Goal: Task Accomplishment & Management: Complete application form

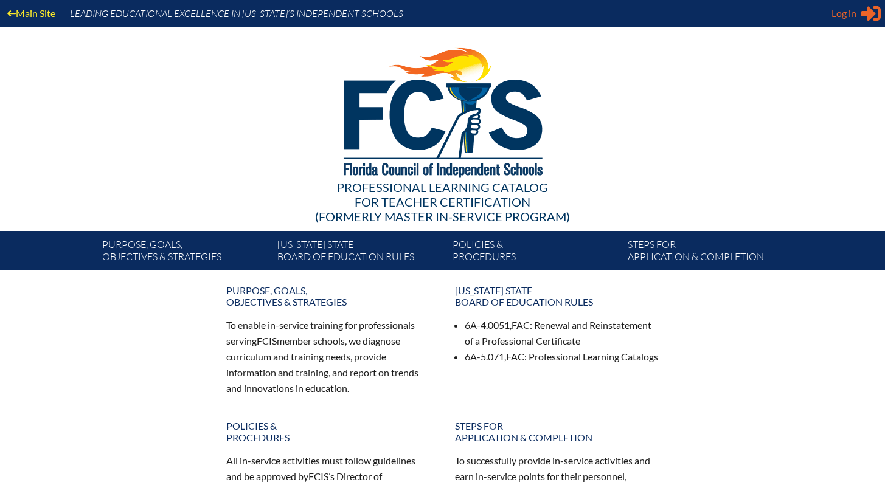
click at [855, 11] on span "Log in" at bounding box center [843, 13] width 25 height 15
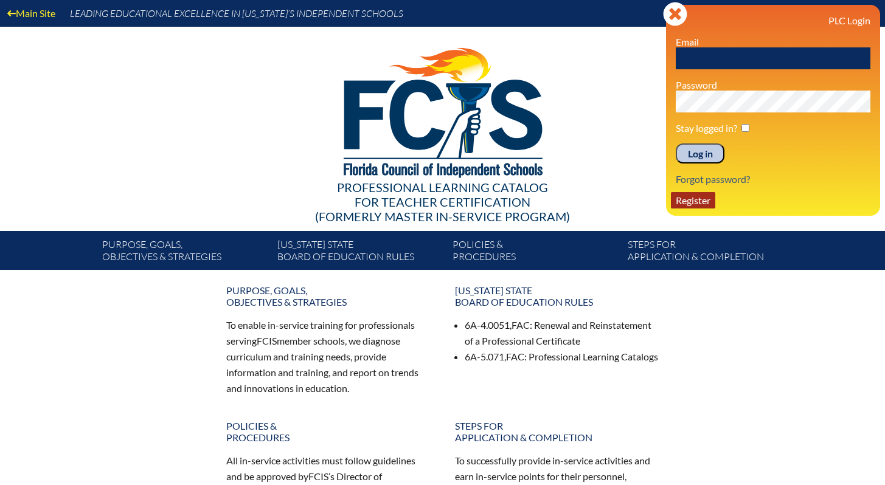
click at [704, 203] on link "Register" at bounding box center [693, 200] width 44 height 16
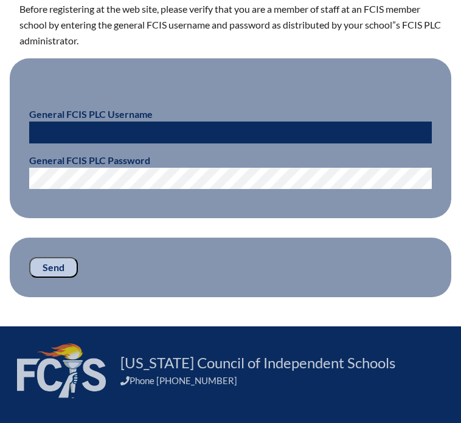
scroll to position [414, 0]
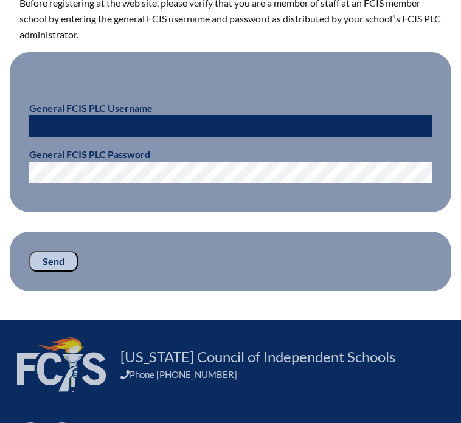
click at [183, 121] on input "text" at bounding box center [230, 127] width 403 height 22
type input "fcismember"
click at [50, 265] on input "Send" at bounding box center [53, 261] width 49 height 21
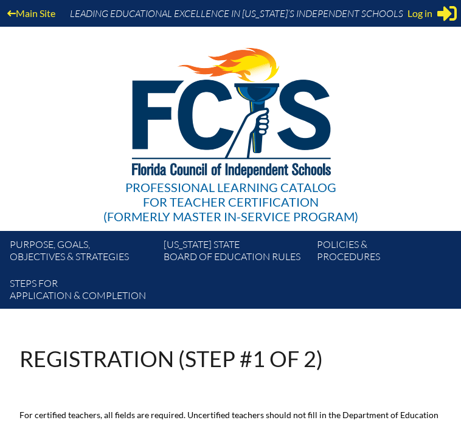
scroll to position [414, 0]
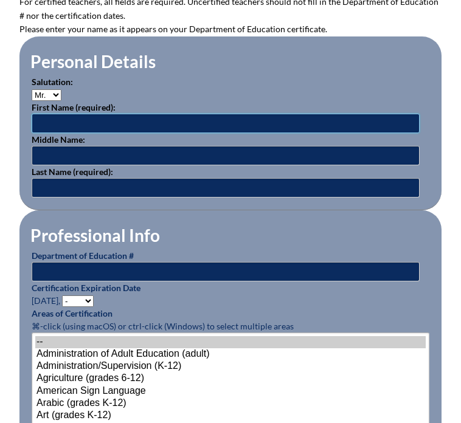
click at [172, 121] on input "text" at bounding box center [226, 123] width 388 height 19
type input "Jennifer"
type input "Schultz"
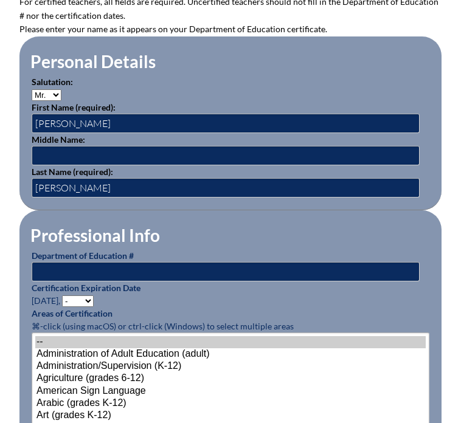
type input "[PERSON_NAME][EMAIL_ADDRESS][PERSON_NAME][DOMAIN_NAME]"
type input "5612102000"
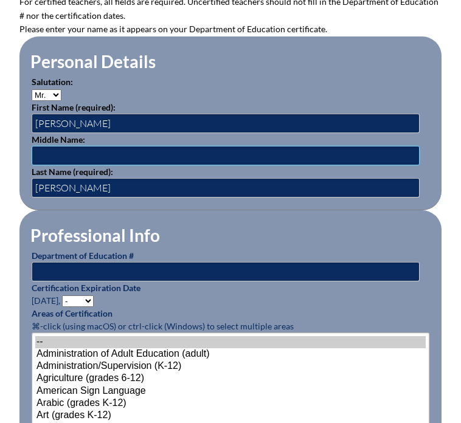
click at [143, 150] on input "text" at bounding box center [226, 155] width 388 height 19
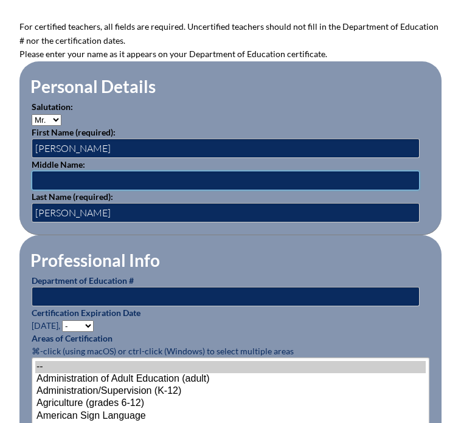
scroll to position [386, 0]
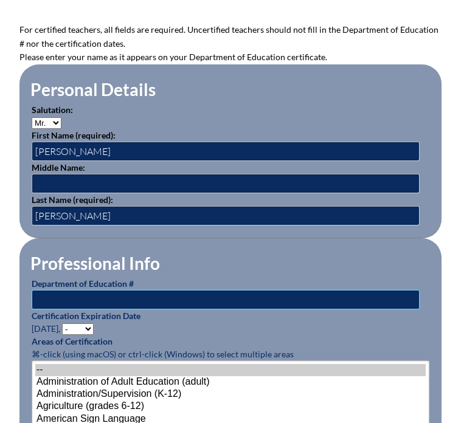
click at [99, 296] on input "text" at bounding box center [226, 299] width 388 height 19
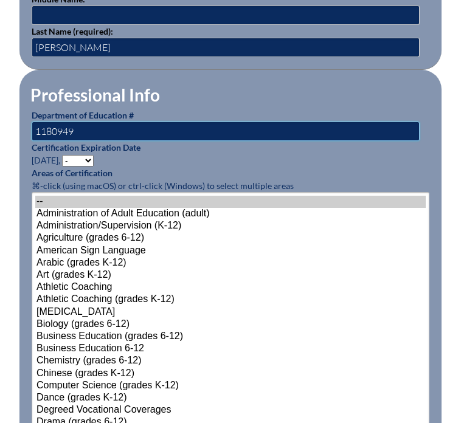
scroll to position [560, 0]
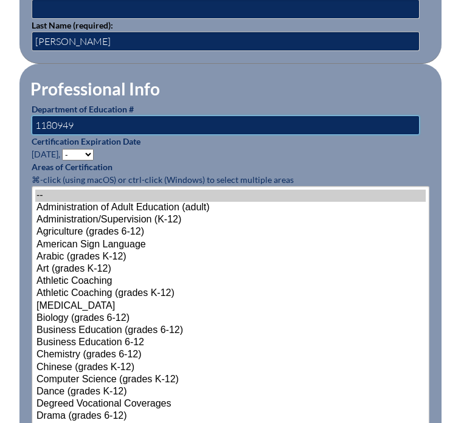
type input "1180949"
click at [90, 151] on select "- 2031 2030 2029 2028 2027 2026 2025 2024 2023 2022 2021 2020 2019 2018 2017 20…" at bounding box center [78, 155] width 32 height 12
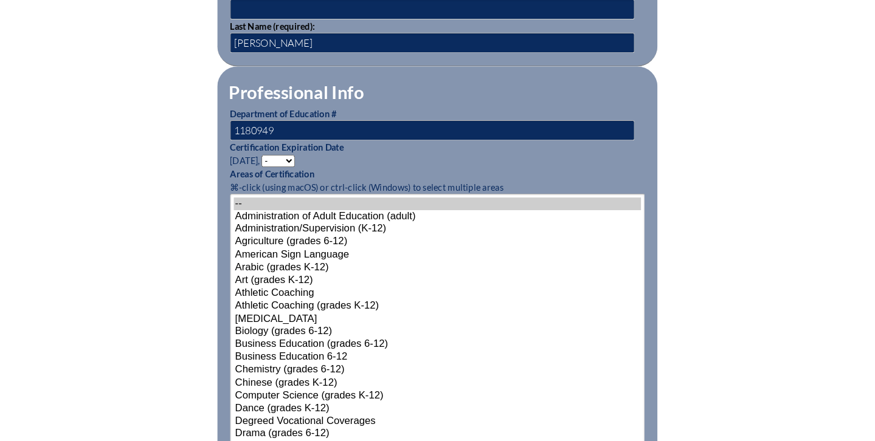
scroll to position [522, 0]
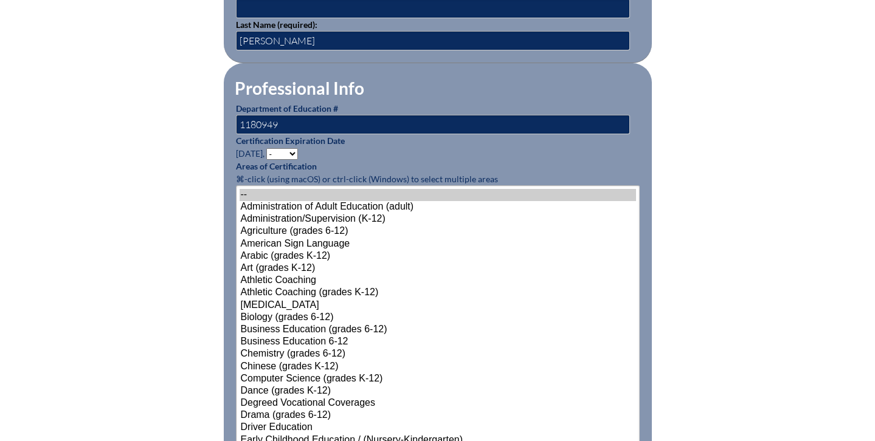
click at [285, 150] on select "- 2031 2030 2029 2028 2027 2026 2025 2024 2023 2022 2021 2020 2019 2018 2017 20…" at bounding box center [282, 154] width 32 height 12
click at [280, 153] on select "- 2031 2030 2029 2028 2027 2026 2025 2024 2023 2022 2021 2020 2019 2018 2017 20…" at bounding box center [282, 154] width 32 height 12
select select "2026"
click at [268, 148] on select "- 2031 2030 2029 2028 2027 2026 2025 2024 2023 2022 2021 2020 2019 2018 2017 20…" at bounding box center [282, 154] width 32 height 12
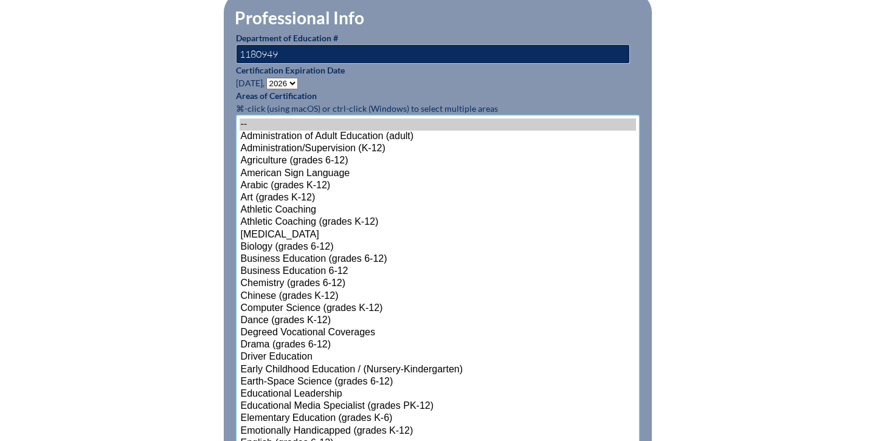
scroll to position [706, 0]
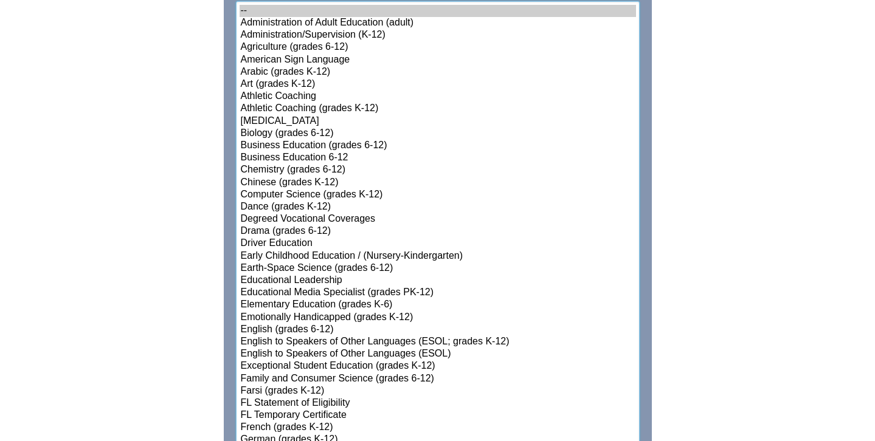
select select"]"] "15149"
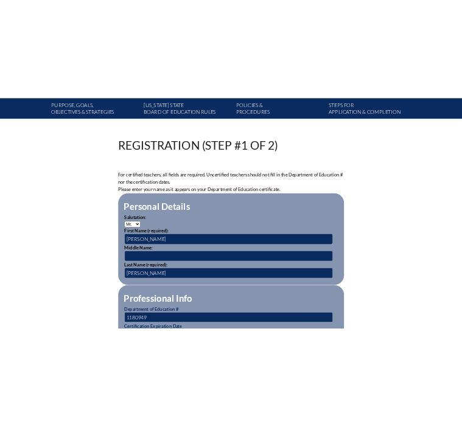
scroll to position [226, 0]
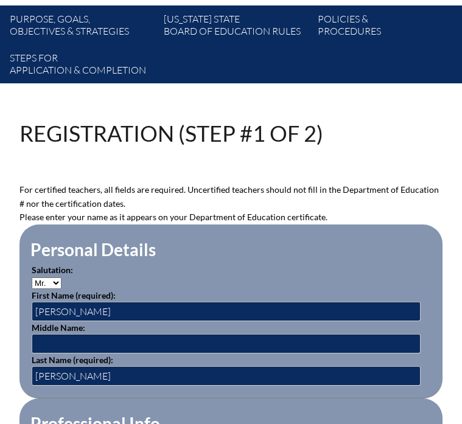
click at [57, 281] on select "Mr. Mrs. Ms. Dr. Rev." at bounding box center [47, 283] width 30 height 12
select select "Mrs."
click at [32, 277] on select "Mr. Mrs. Ms. Dr. Rev." at bounding box center [47, 283] width 30 height 12
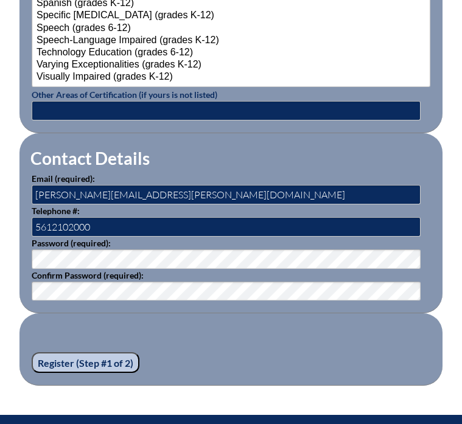
scroll to position [1684, 0]
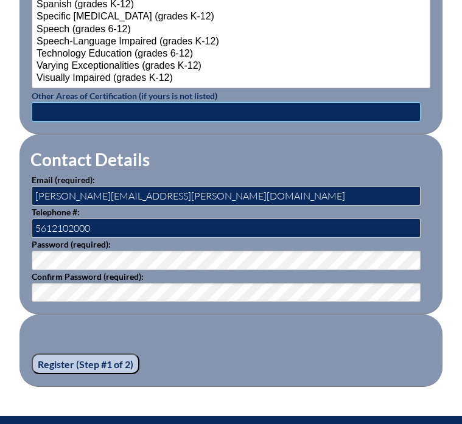
click at [138, 109] on input "text" at bounding box center [226, 111] width 389 height 19
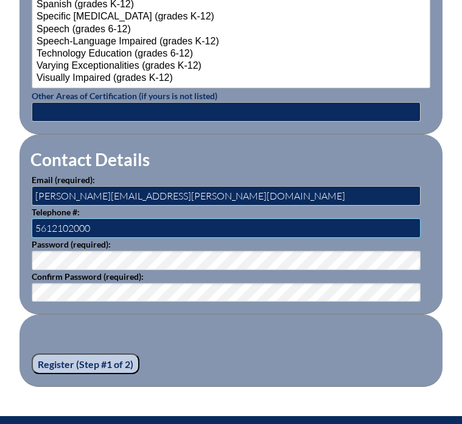
click at [80, 227] on input "5612102000" at bounding box center [226, 227] width 389 height 19
click at [151, 211] on p "Telephone #: 5612102000" at bounding box center [231, 222] width 398 height 32
click at [72, 222] on input "5612102000" at bounding box center [226, 227] width 389 height 19
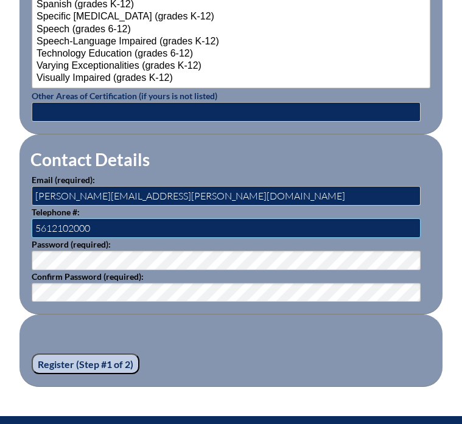
click at [72, 222] on input "5612102000" at bounding box center [226, 227] width 389 height 19
click at [81, 224] on input "5612102000" at bounding box center [226, 227] width 389 height 19
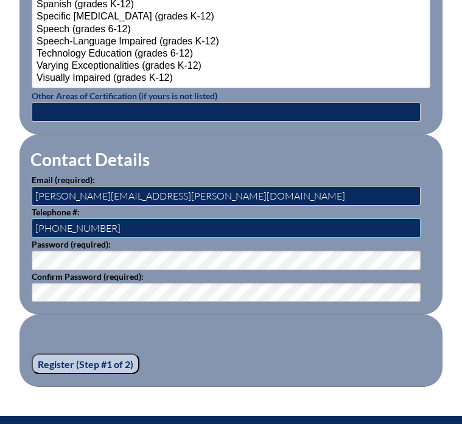
type input "610-304-1369"
click at [88, 359] on input "Register (Step #1 of 2)" at bounding box center [86, 363] width 108 height 21
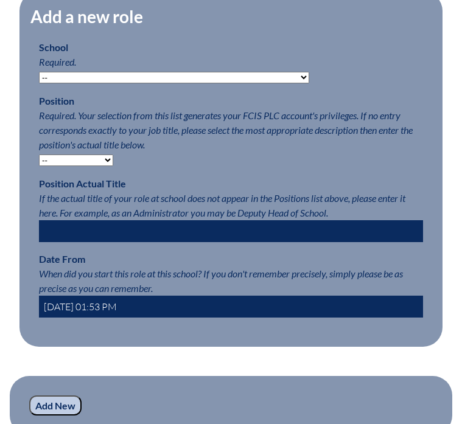
scroll to position [654, 0]
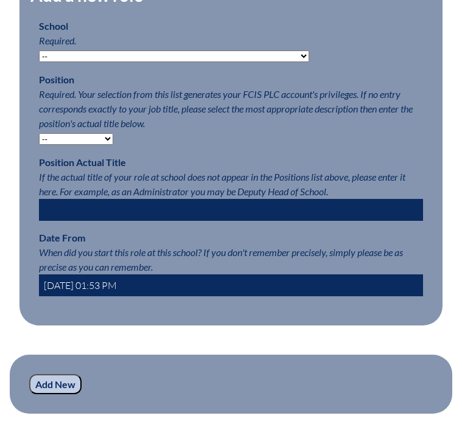
click at [243, 62] on select "-- [MEDICAL_DATA] Inspired Academy Academy at [GEOGRAPHIC_DATA] Academy at the …" at bounding box center [174, 56] width 270 height 12
click at [62, 62] on select "-- [MEDICAL_DATA] Inspired Academy Academy at [GEOGRAPHIC_DATA] Academy at the …" at bounding box center [174, 56] width 270 height 12
select select "20332"
click at [39, 62] on select "-- [MEDICAL_DATA] Inspired Academy Academy at [GEOGRAPHIC_DATA] Academy at the …" at bounding box center [174, 56] width 270 height 12
click at [105, 145] on select "-- Teacher PLC Coordinator Head of School Administrator" at bounding box center [76, 139] width 74 height 12
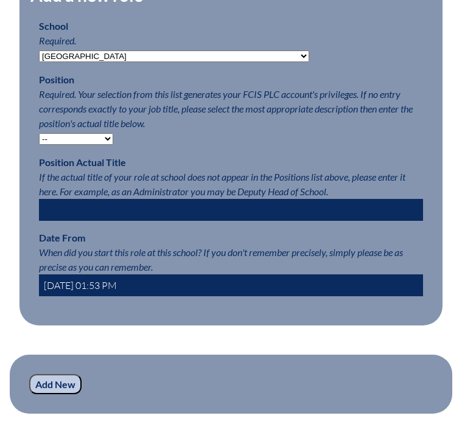
select select "15563"
click at [39, 145] on select "-- Teacher PLC Coordinator Head of School Administrator" at bounding box center [76, 139] width 74 height 12
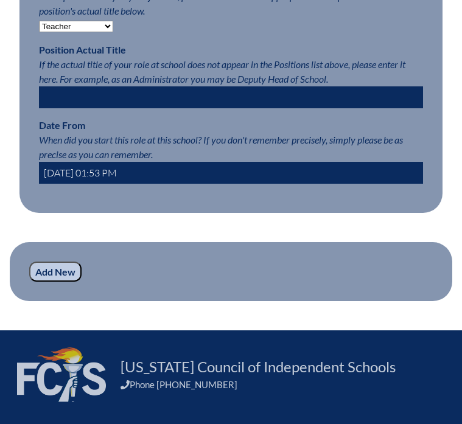
scroll to position [767, 0]
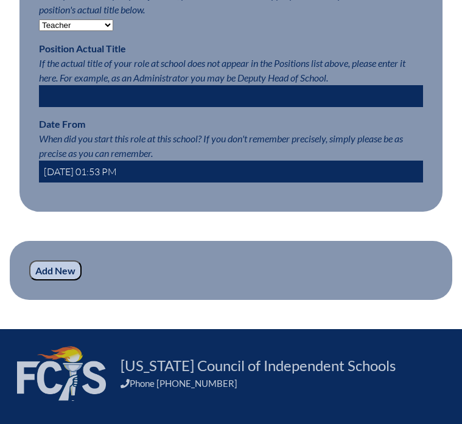
click at [208, 107] on input "text" at bounding box center [231, 96] width 384 height 22
type input "D"
type input "Visual Art Department Chair"
click at [100, 182] on input "[DATE] 01:53 PM" at bounding box center [231, 172] width 384 height 22
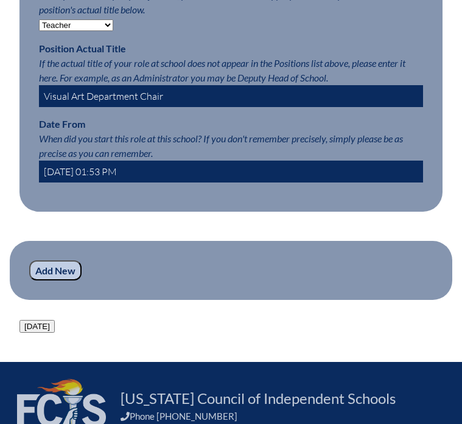
click at [100, 182] on input "[DATE] 01:53 PM" at bounding box center [231, 172] width 384 height 22
click at [183, 182] on input "[DATE] 01:53 PM" at bounding box center [231, 172] width 384 height 22
click at [99, 182] on input "[DATE] 01:53 PM" at bounding box center [231, 172] width 384 height 22
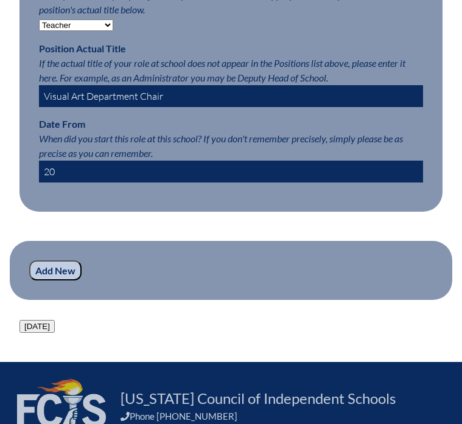
type input "2"
type input "08/2024"
click at [29, 260] on input "Add New" at bounding box center [55, 270] width 52 height 21
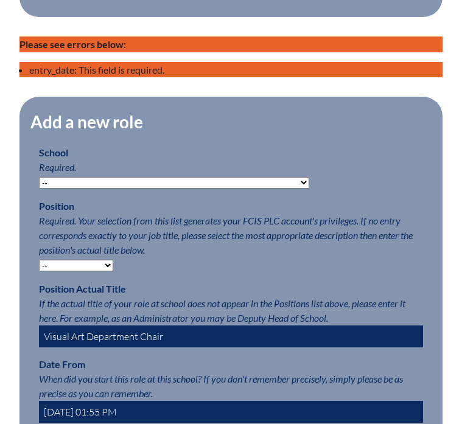
scroll to position [589, 0]
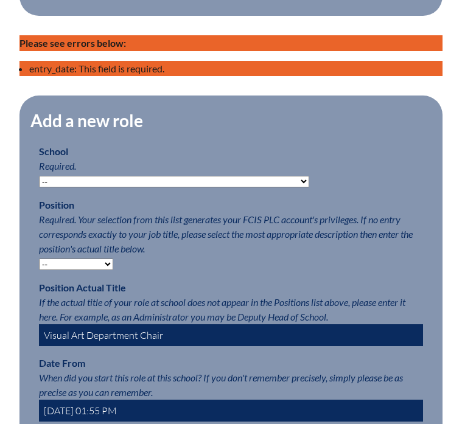
click at [130, 187] on select "-- Autism Inspired Academy Academy at Ocean Reef Academy at the Lakes Academy P…" at bounding box center [174, 182] width 270 height 12
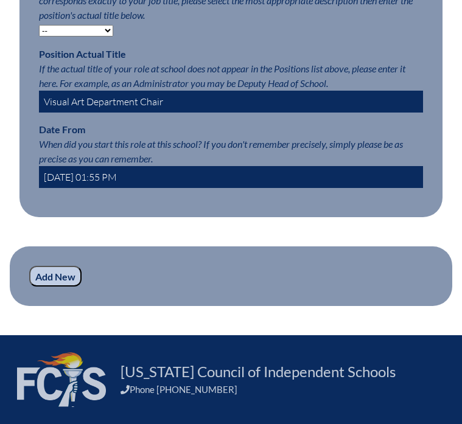
scroll to position [824, 0]
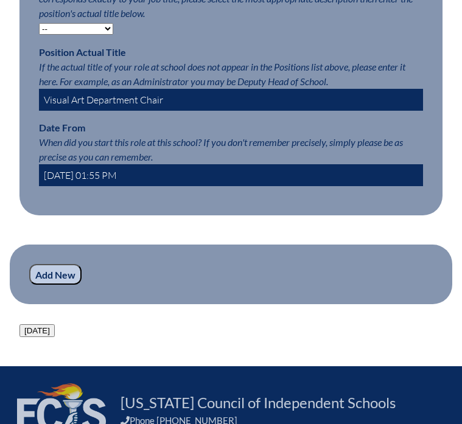
drag, startPoint x: 62, startPoint y: 199, endPoint x: 86, endPoint y: 198, distance: 24.3
click at [86, 186] on input "2025-09-10 01:55 PM" at bounding box center [231, 175] width 384 height 22
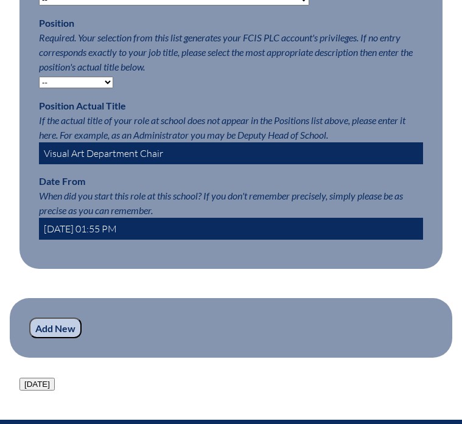
scroll to position [773, 0]
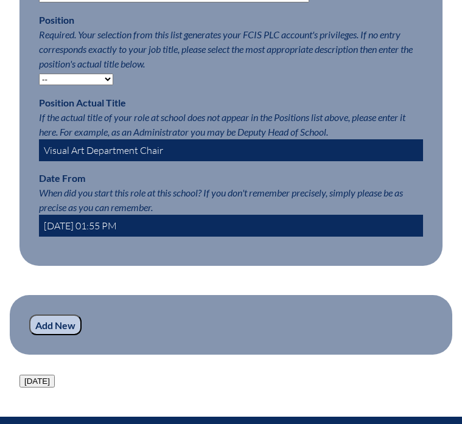
click at [101, 237] on input "2024-08-10 01:55 PM" at bounding box center [231, 226] width 384 height 22
click at [109, 237] on input "2024-08-10 01:55 PM" at bounding box center [231, 226] width 384 height 22
click at [122, 237] on input "2024-08-10 01:55 PM" at bounding box center [231, 226] width 384 height 22
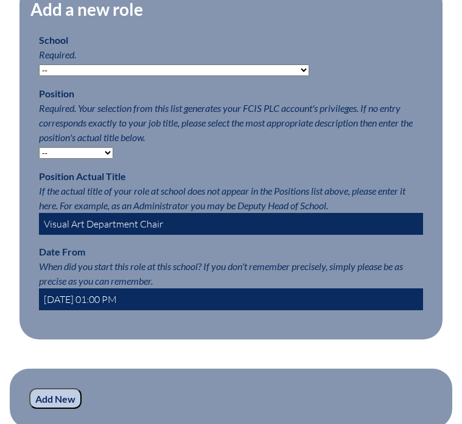
scroll to position [688, 0]
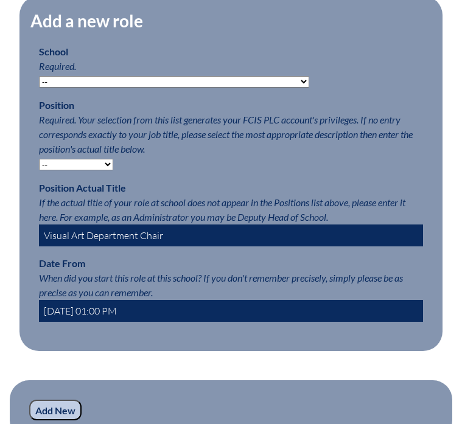
type input "2024-08-10 01:00 PM"
click at [108, 170] on select "-- Teacher PLC Coordinator Head of School Administrator" at bounding box center [76, 165] width 74 height 12
select select "15563"
click at [39, 170] on select "-- Teacher PLC Coordinator Head of School Administrator" at bounding box center [76, 165] width 74 height 12
click at [238, 88] on select "-- Autism Inspired Academy Academy at Ocean Reef Academy at the Lakes Academy P…" at bounding box center [174, 82] width 270 height 12
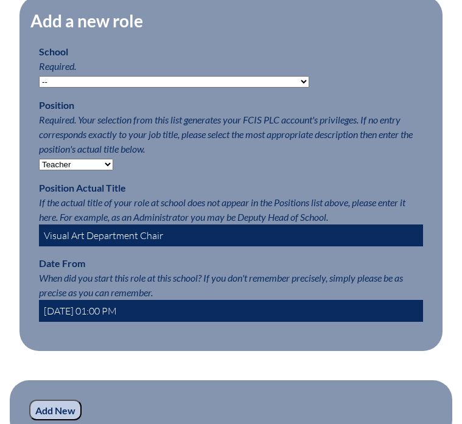
select select "20332"
click at [39, 88] on select "-- Autism Inspired Academy Academy at Ocean Reef Academy at the Lakes Academy P…" at bounding box center [174, 82] width 270 height 12
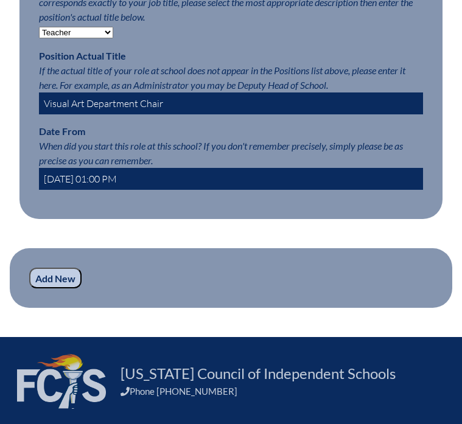
scroll to position [912, 0]
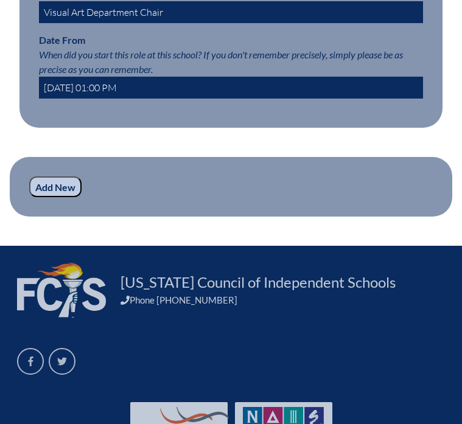
click at [64, 197] on input "Add New" at bounding box center [55, 186] width 52 height 21
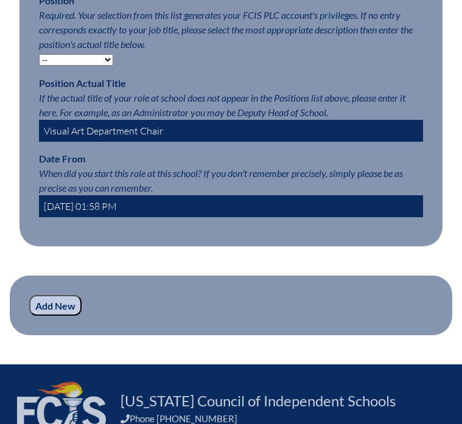
scroll to position [795, 0]
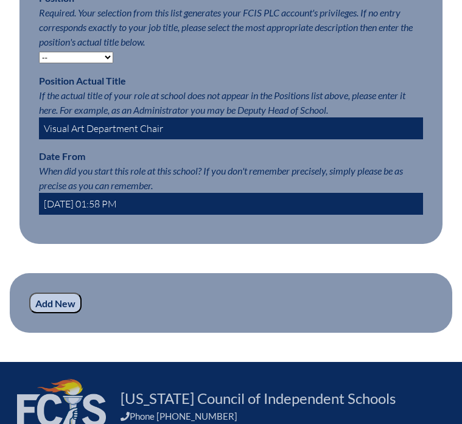
click at [168, 139] on input "Visual Art Department Chair" at bounding box center [231, 128] width 384 height 22
click at [134, 139] on input "Visual Art Department Chair" at bounding box center [231, 128] width 384 height 22
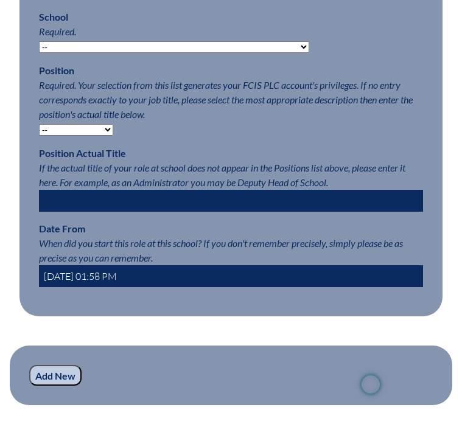
scroll to position [668, 0]
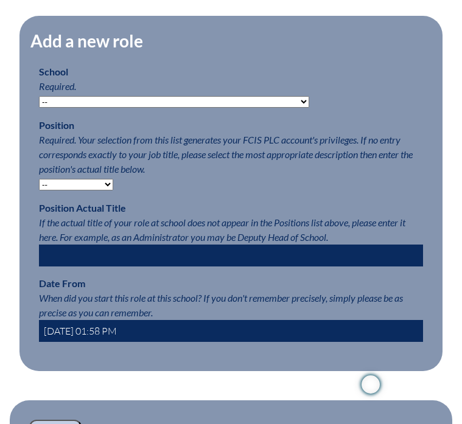
click at [239, 108] on select "-- [MEDICAL_DATA] Inspired Academy Academy at [GEOGRAPHIC_DATA] Academy at the …" at bounding box center [174, 102] width 270 height 12
select select "20332"
click at [39, 108] on select "-- [MEDICAL_DATA] Inspired Academy Academy at [GEOGRAPHIC_DATA] Academy at the …" at bounding box center [174, 102] width 270 height 12
click at [105, 190] on select "-- Teacher PLC Coordinator Head of School Administrator" at bounding box center [76, 185] width 74 height 12
select select "15563"
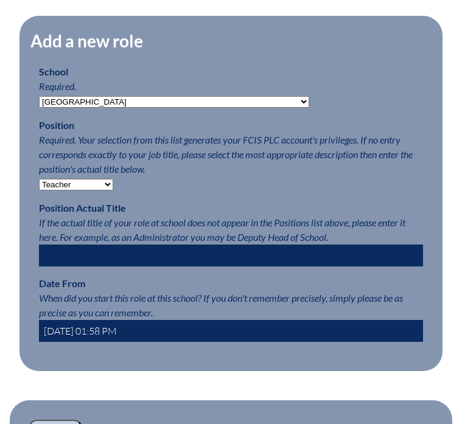
click at [39, 190] on select "-- Teacher PLC Coordinator Head of School Administrator" at bounding box center [76, 185] width 74 height 12
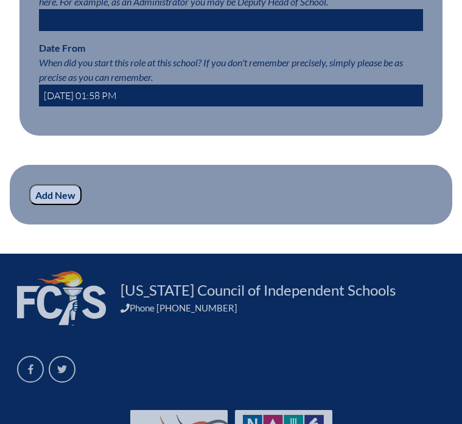
scroll to position [916, 0]
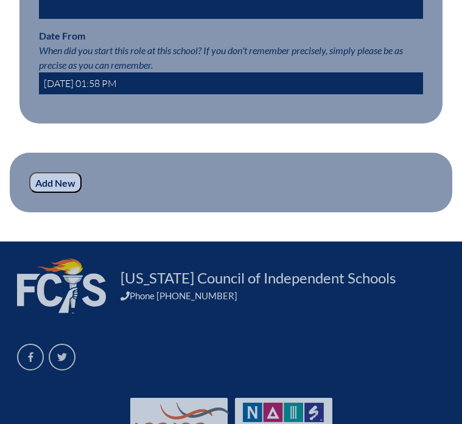
click at [64, 193] on input "Add New" at bounding box center [55, 182] width 52 height 21
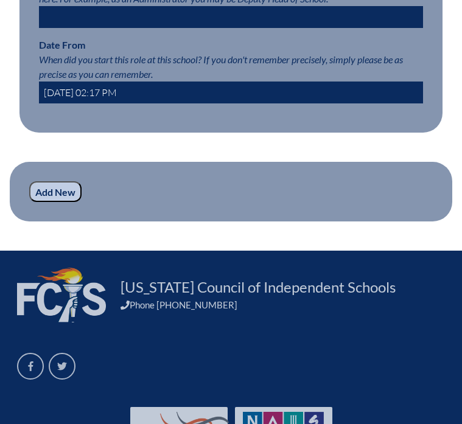
scroll to position [817, 0]
